Goal: Register for event/course

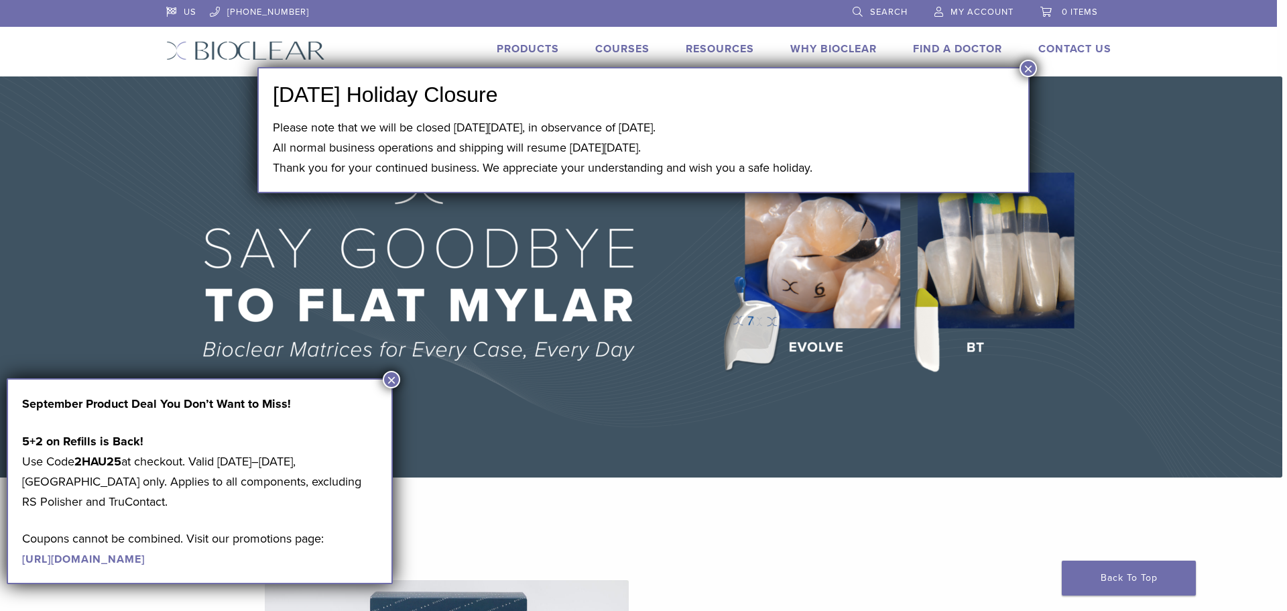
click at [1026, 72] on button "×" at bounding box center [1028, 68] width 17 height 17
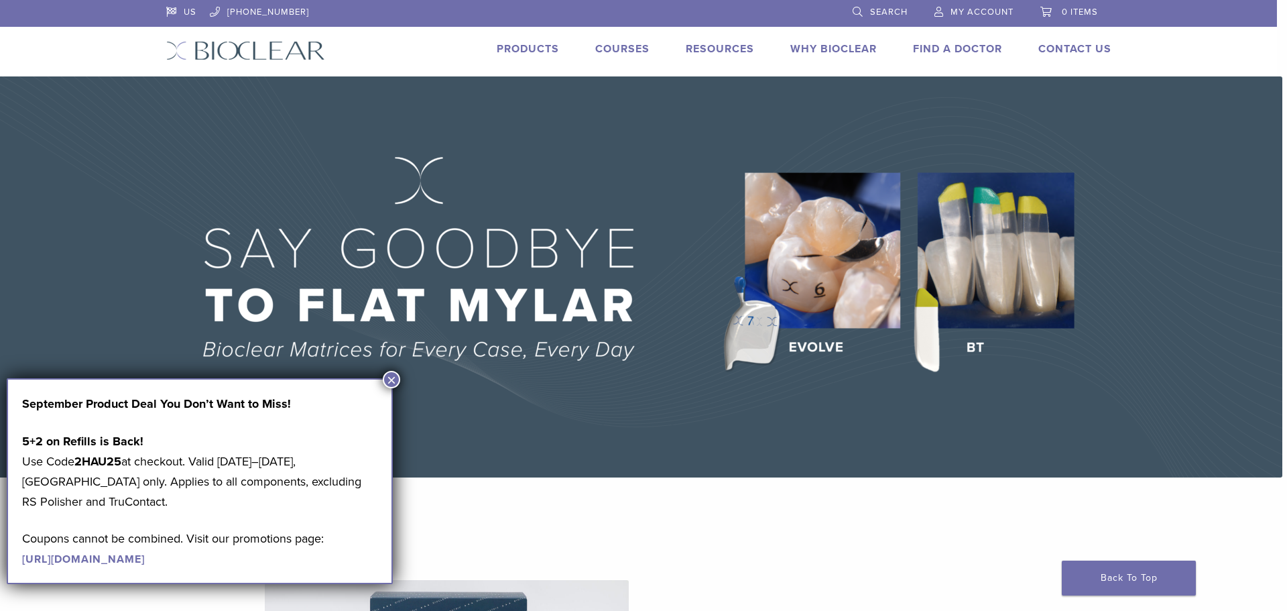
click at [388, 371] on button "×" at bounding box center [391, 379] width 17 height 17
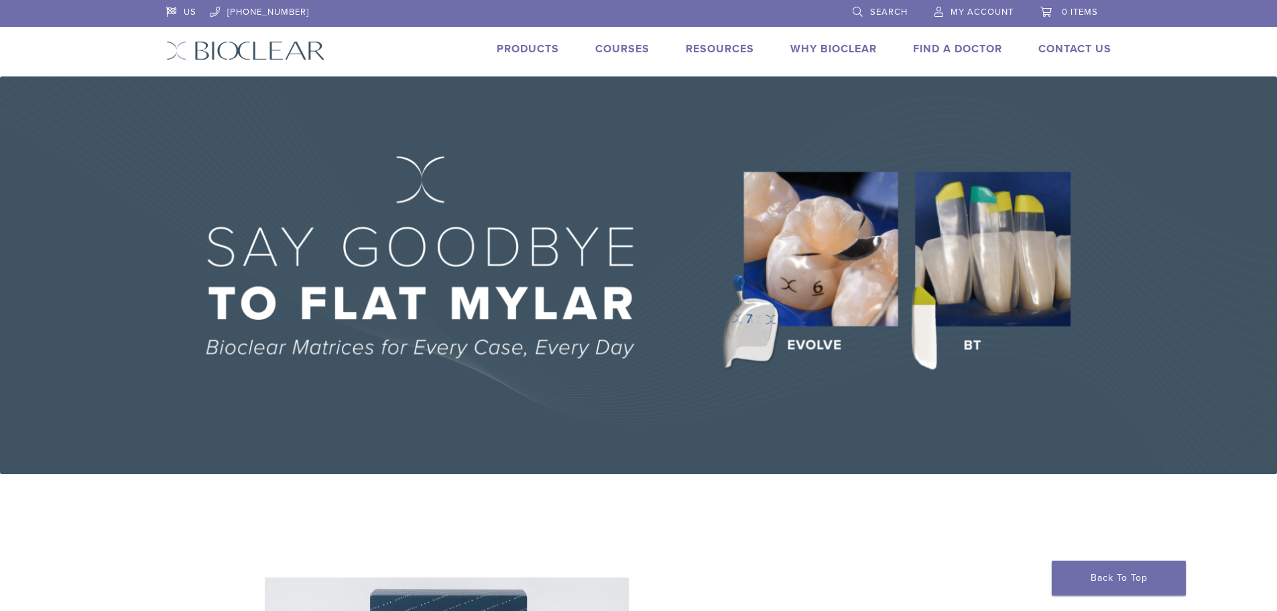
click at [521, 46] on link "Products" at bounding box center [528, 48] width 62 height 13
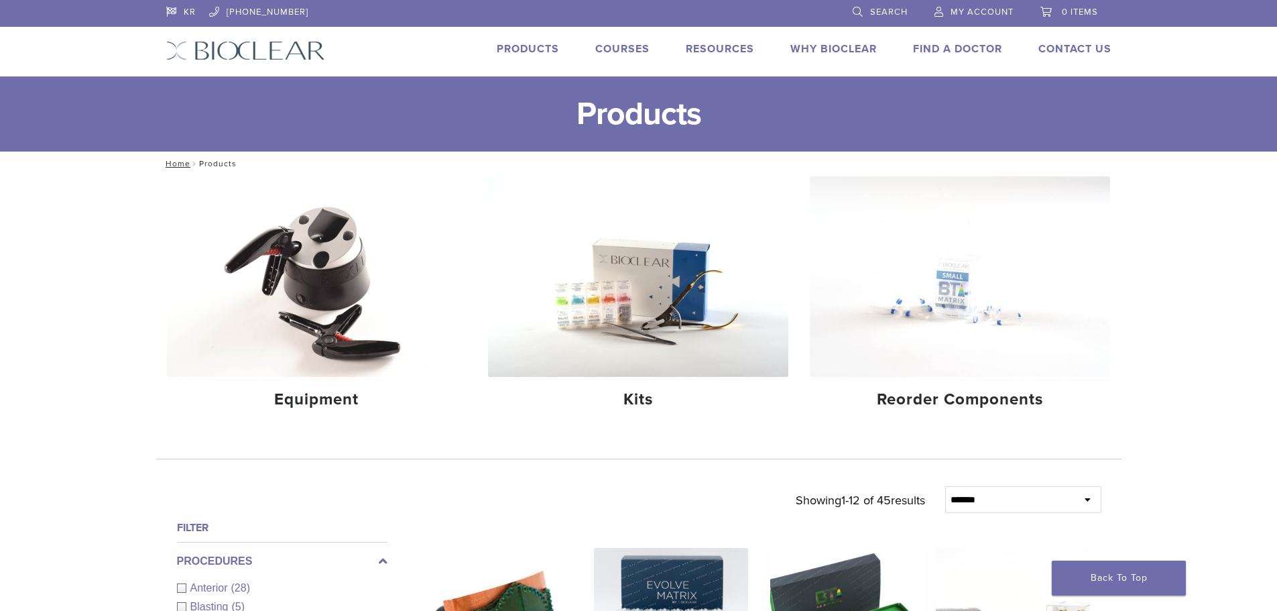
click at [622, 45] on link "Courses" at bounding box center [622, 48] width 54 height 13
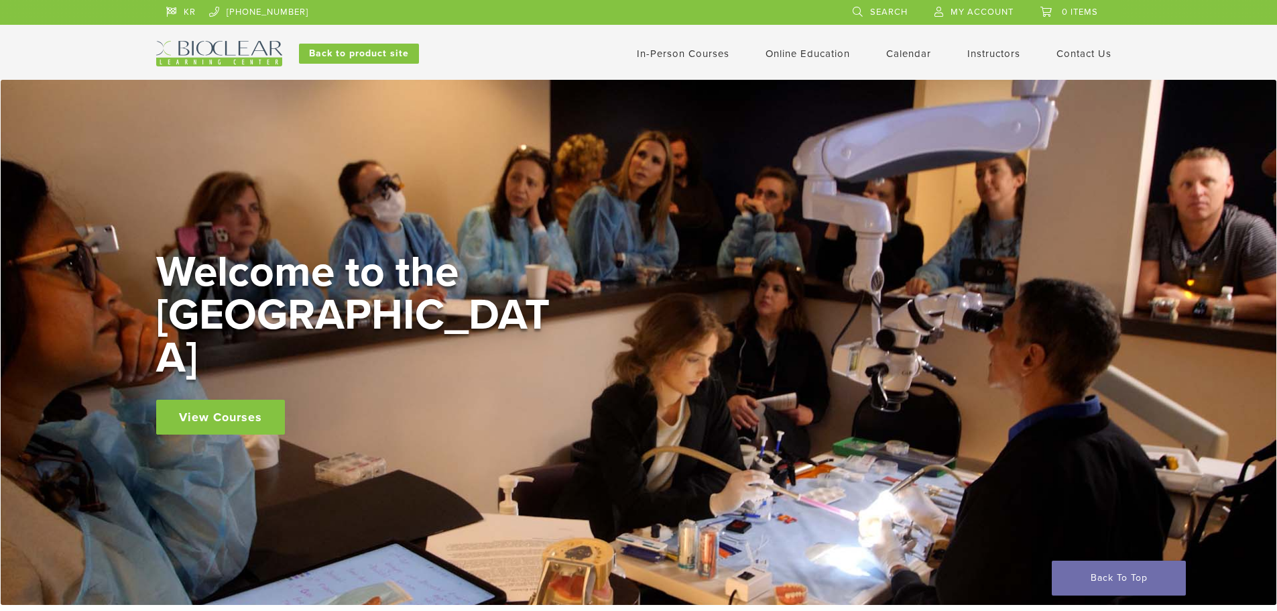
click at [183, 400] on link "View Courses" at bounding box center [220, 417] width 129 height 35
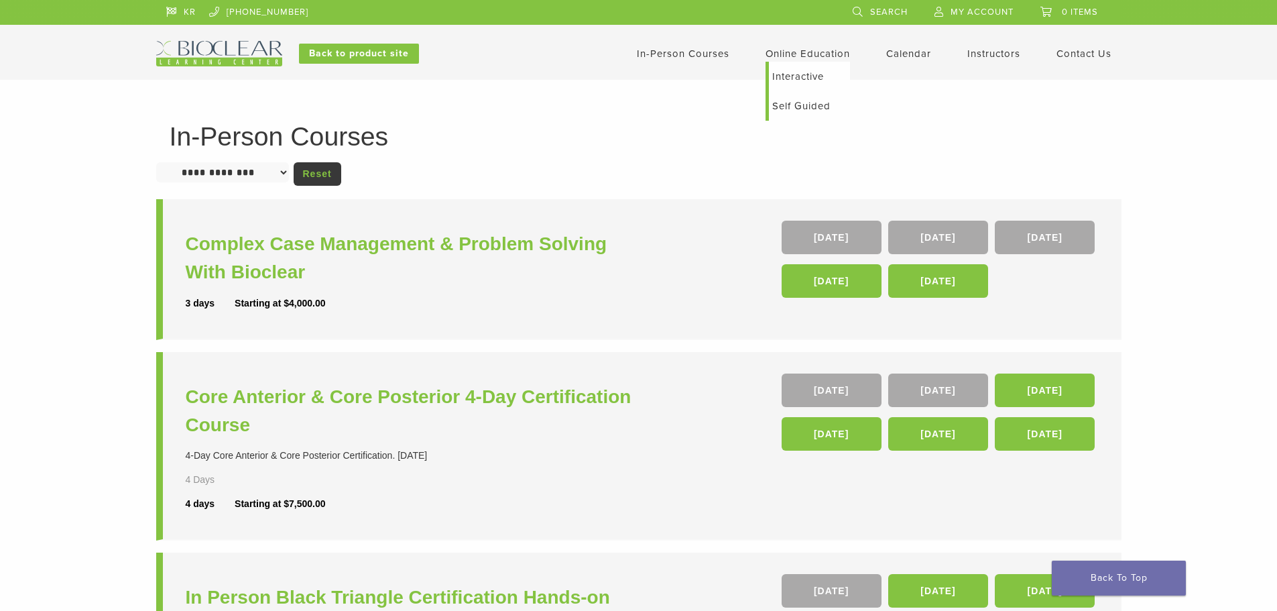
click at [766, 53] on link "Online Education" at bounding box center [808, 54] width 84 height 12
click at [782, 76] on link "Interactive" at bounding box center [809, 77] width 81 height 30
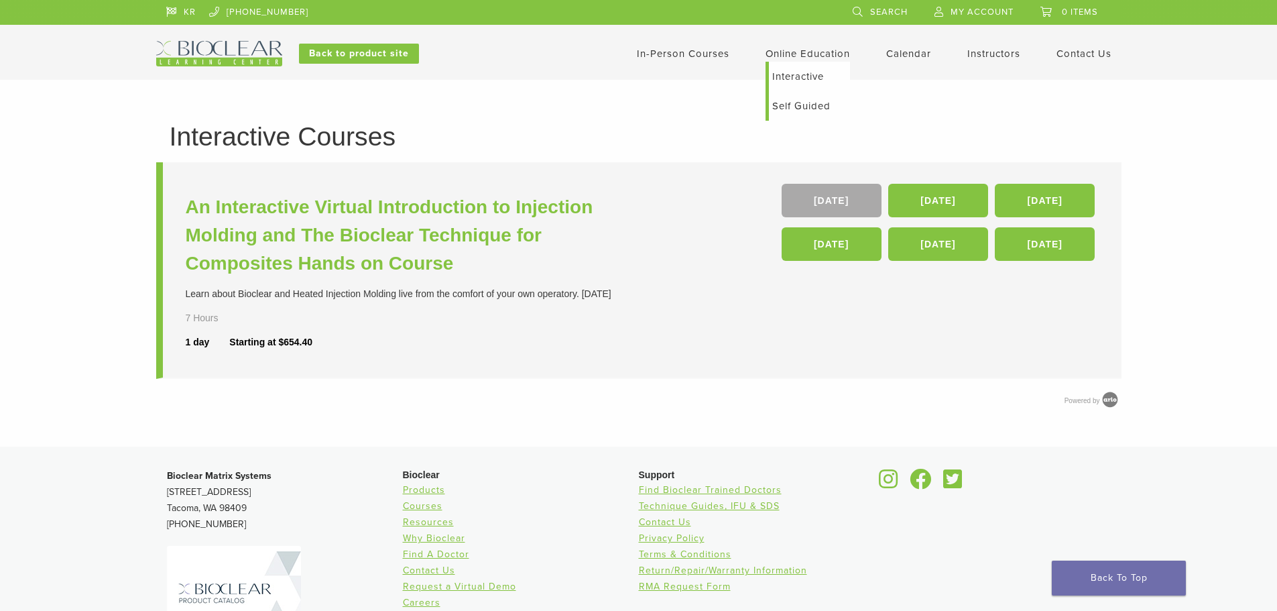
click at [803, 100] on link "Self Guided" at bounding box center [809, 106] width 81 height 30
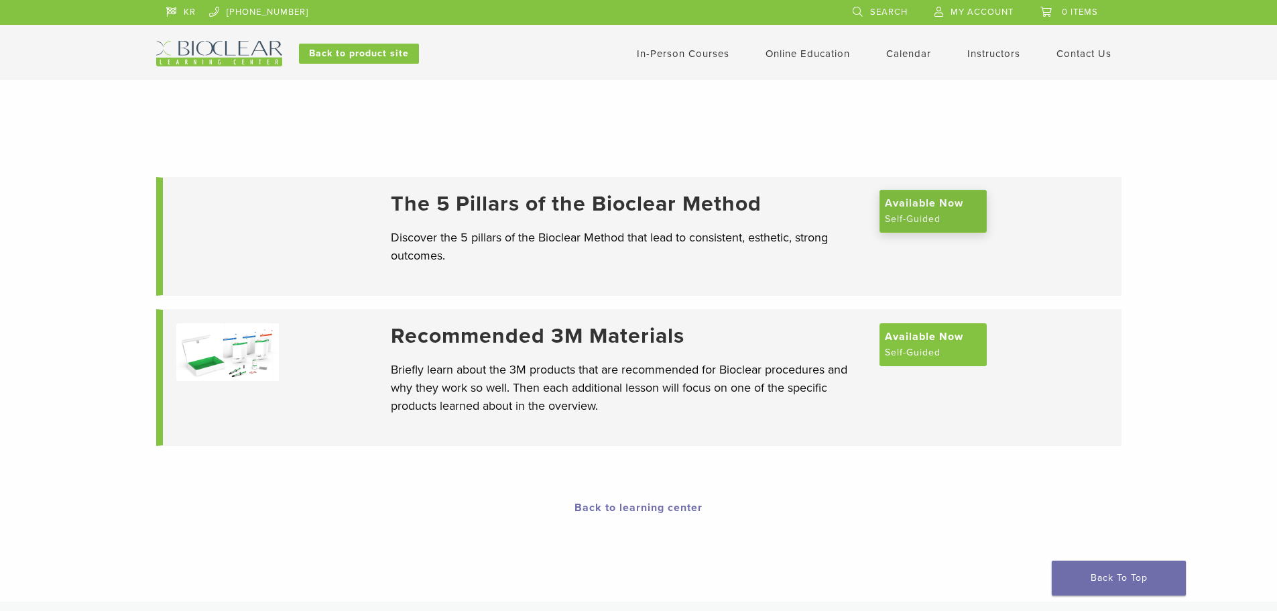
click at [921, 211] on span "Available Now" at bounding box center [924, 203] width 78 height 16
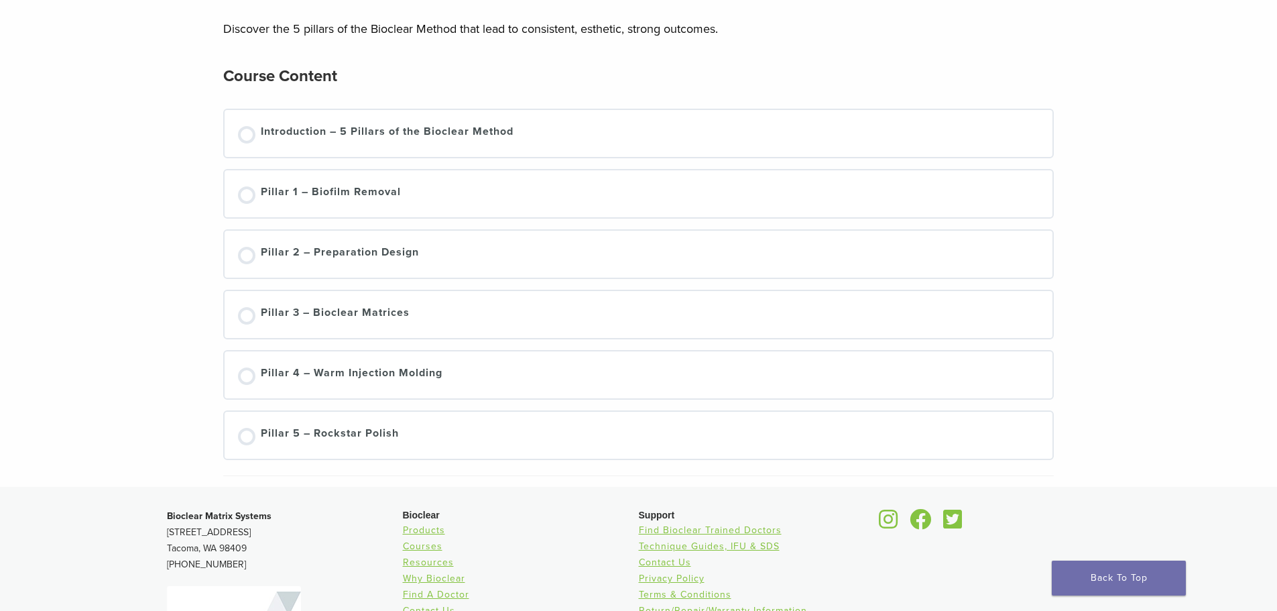
scroll to position [134, 0]
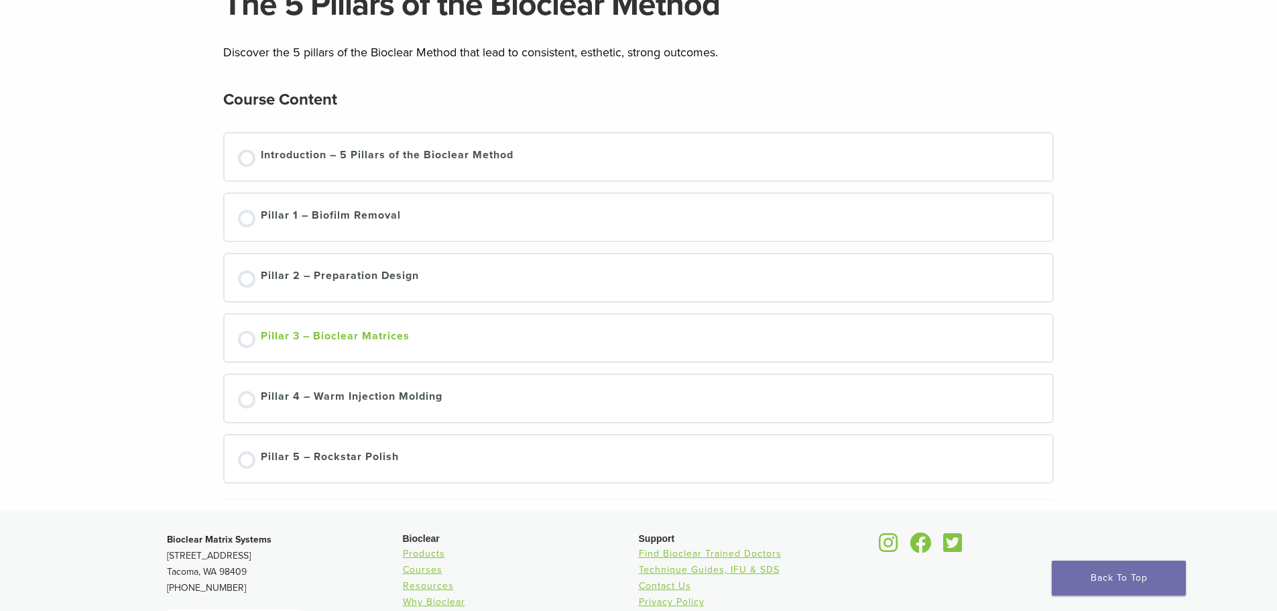
click at [338, 331] on div "Pillar 3 – Bioclear Matrices" at bounding box center [335, 338] width 149 height 20
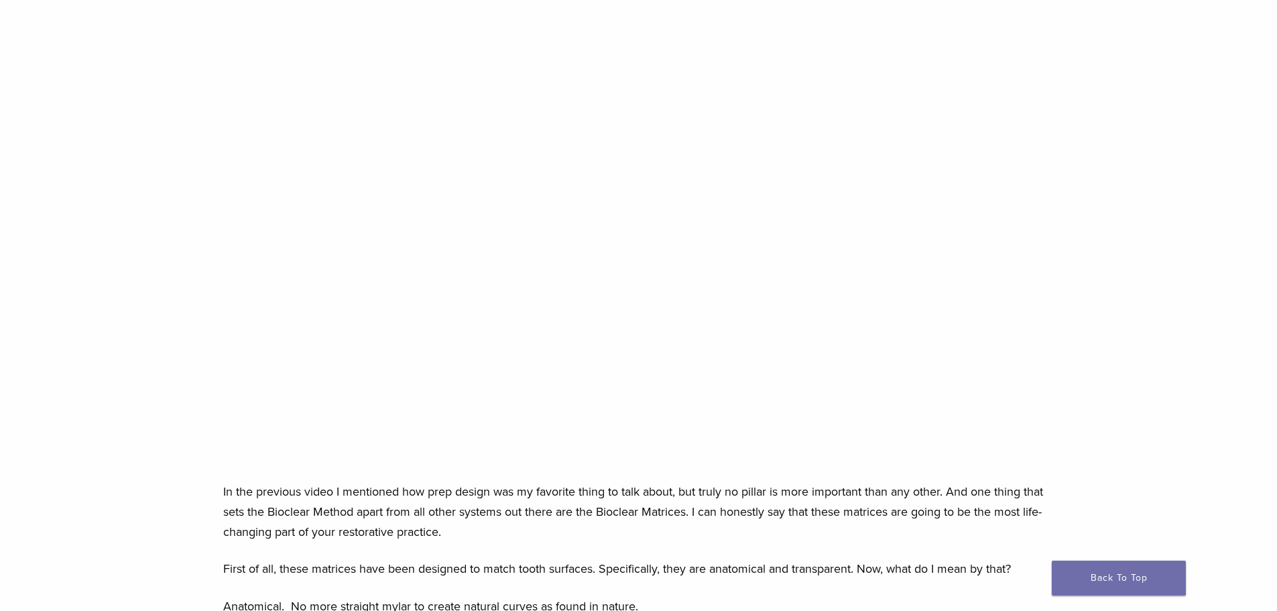
scroll to position [134, 0]
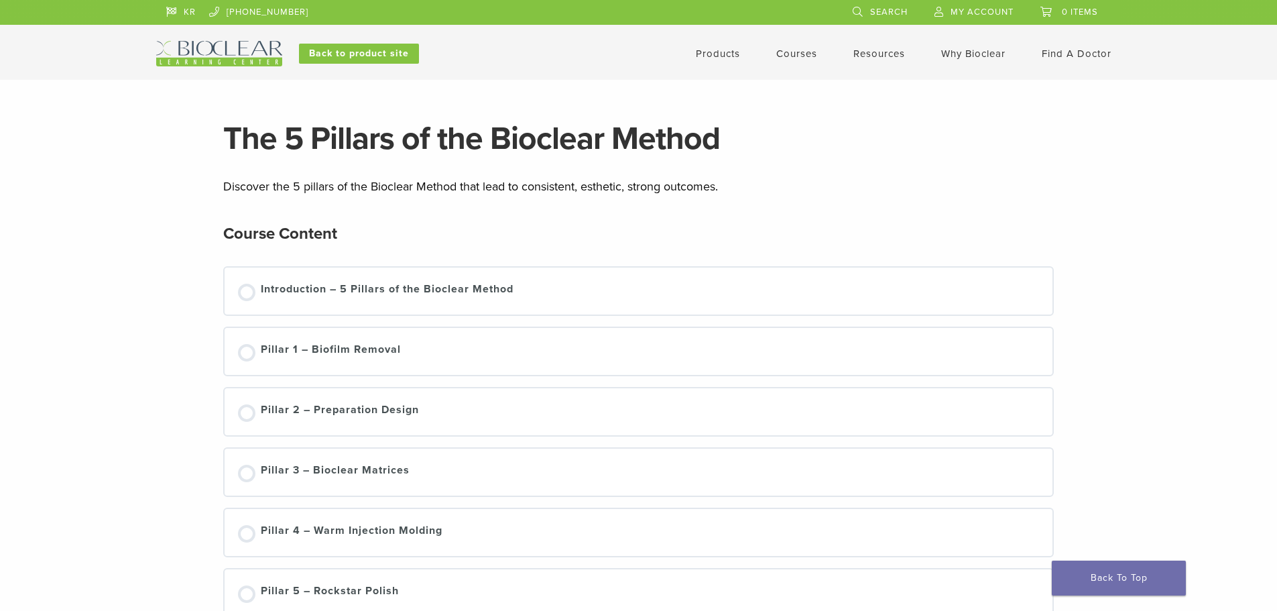
scroll to position [137, 0]
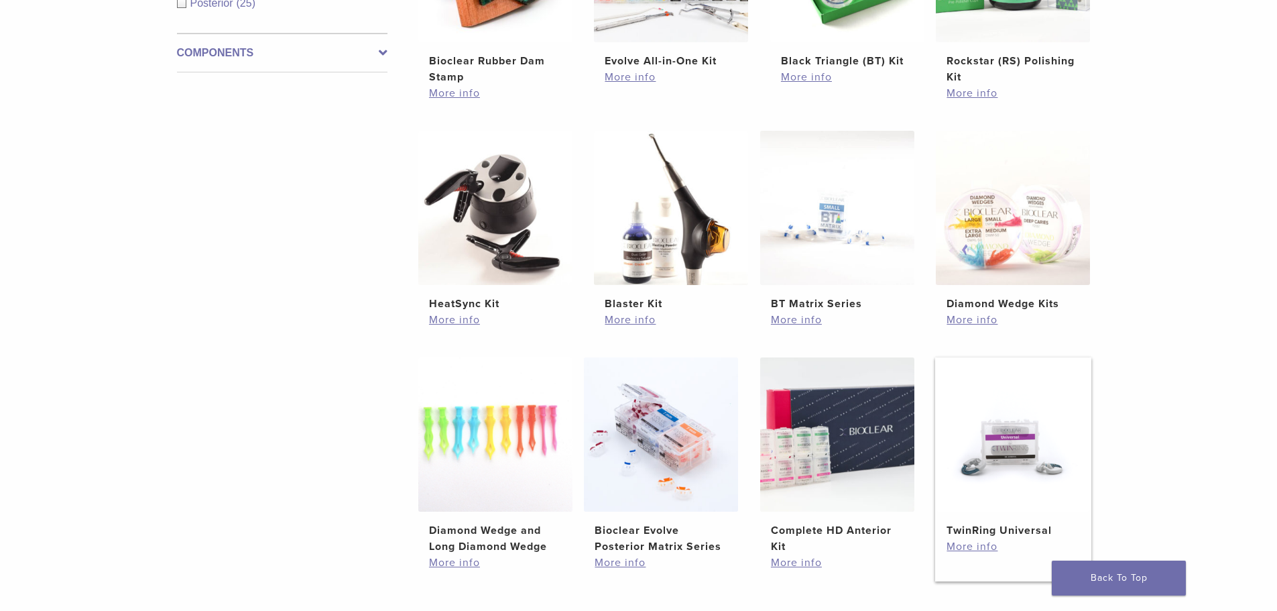
scroll to position [738, 0]
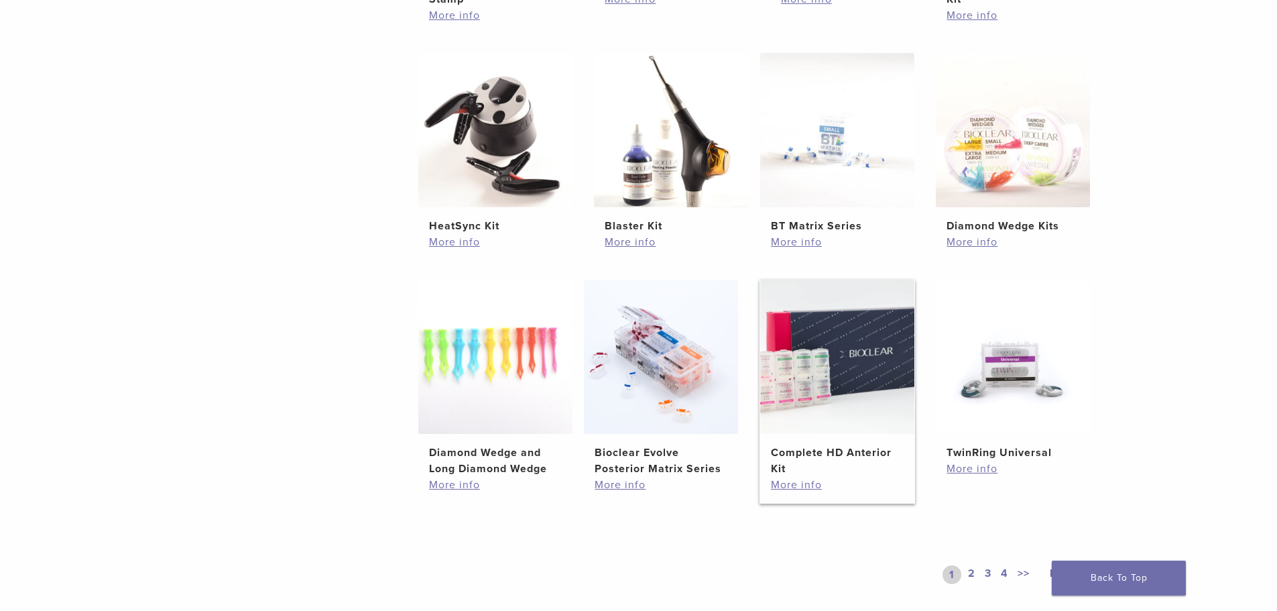
click at [798, 366] on img at bounding box center [837, 357] width 154 height 154
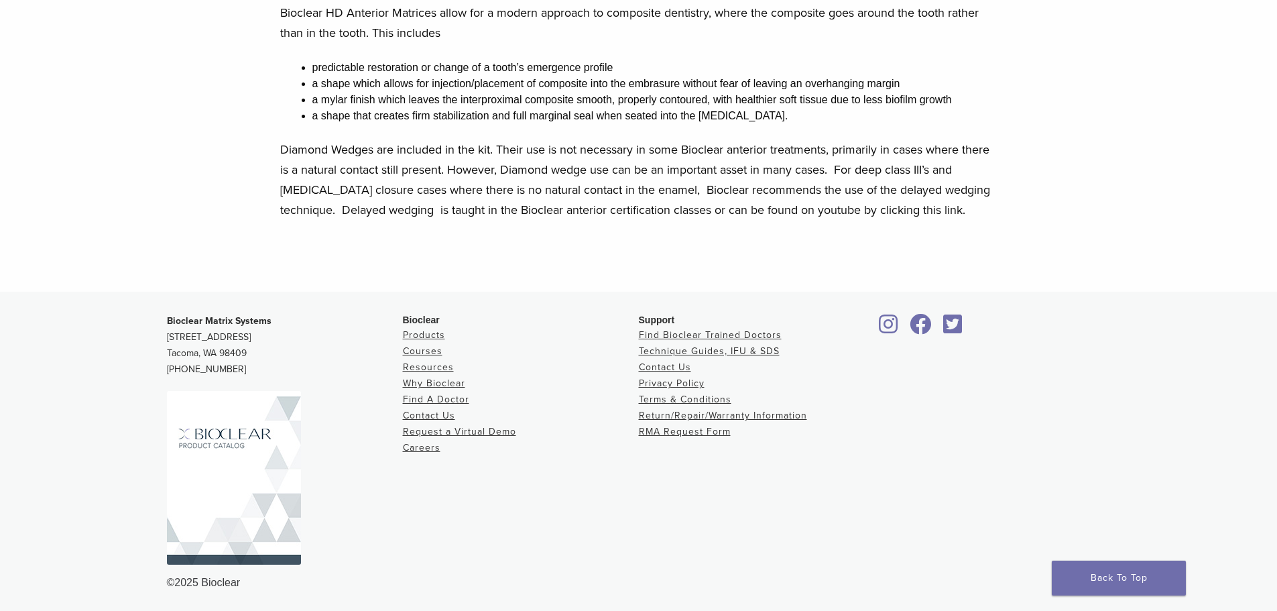
scroll to position [726, 0]
